Goal: Information Seeking & Learning: Learn about a topic

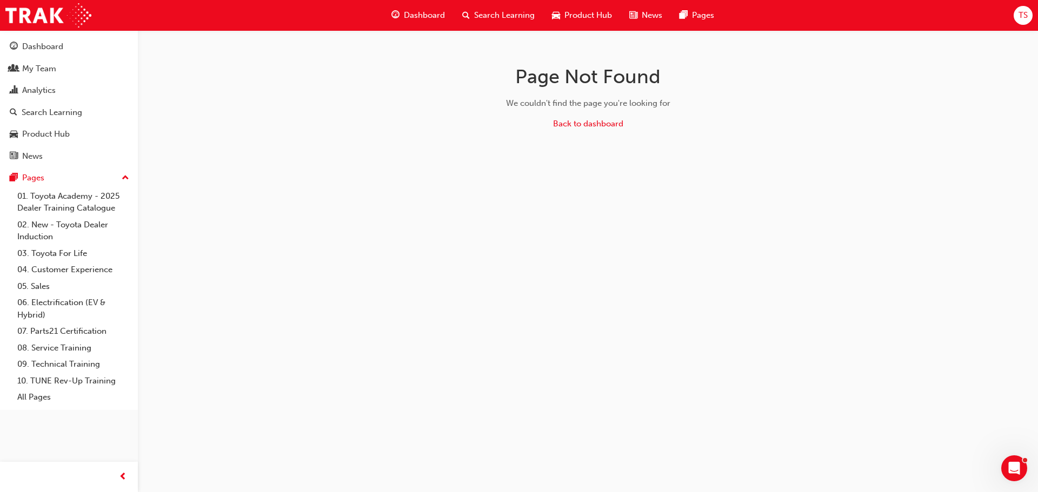
click at [509, 19] on span "Search Learning" at bounding box center [504, 15] width 61 height 12
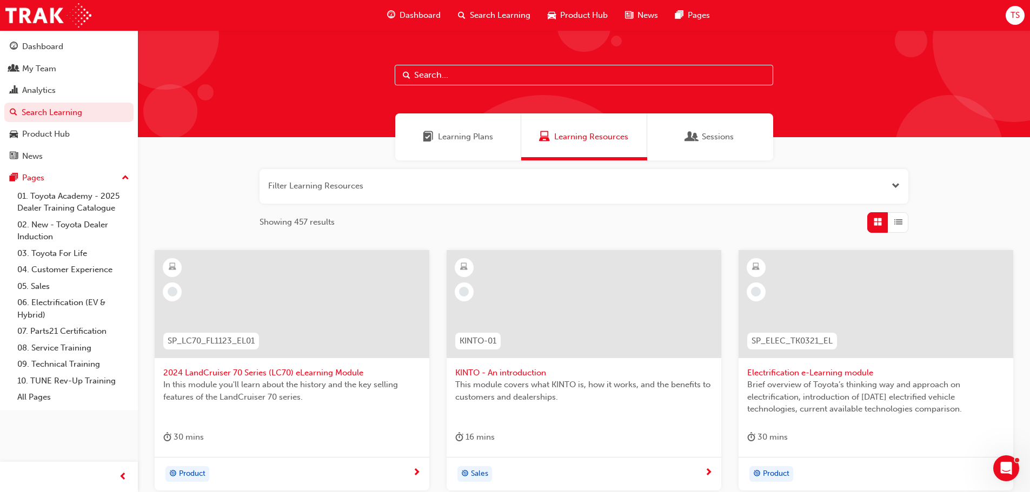
click at [579, 142] on span "Learning Resources" at bounding box center [591, 137] width 74 height 12
click at [424, 10] on span "Dashboard" at bounding box center [419, 15] width 41 height 12
